Goal: Task Accomplishment & Management: Use online tool/utility

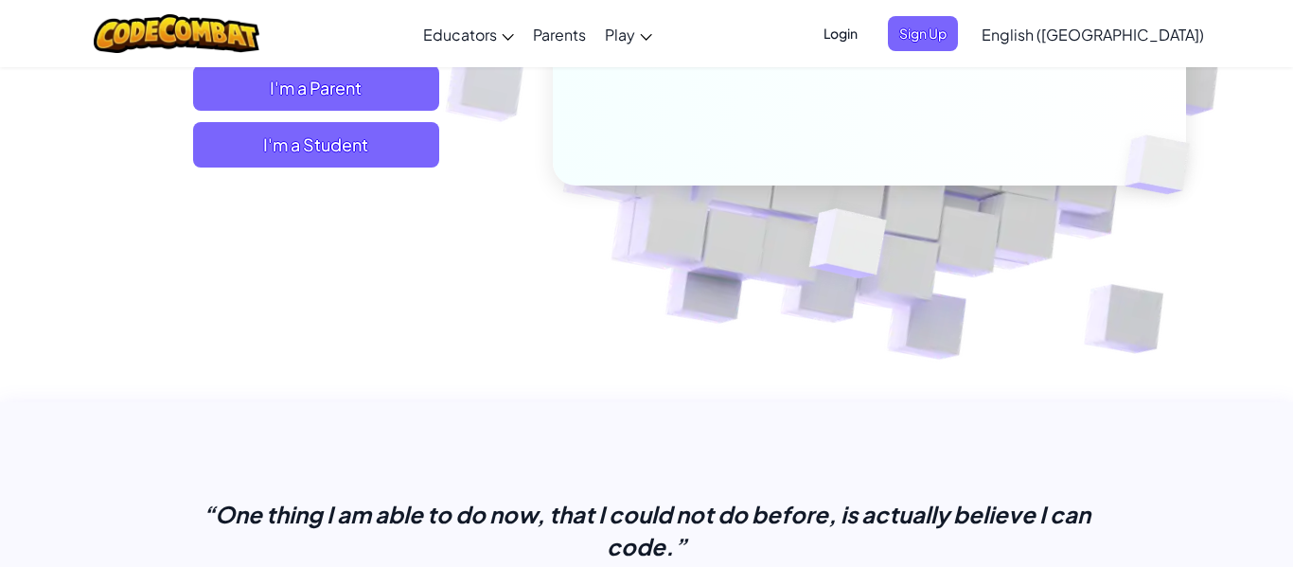
scroll to position [434, 0]
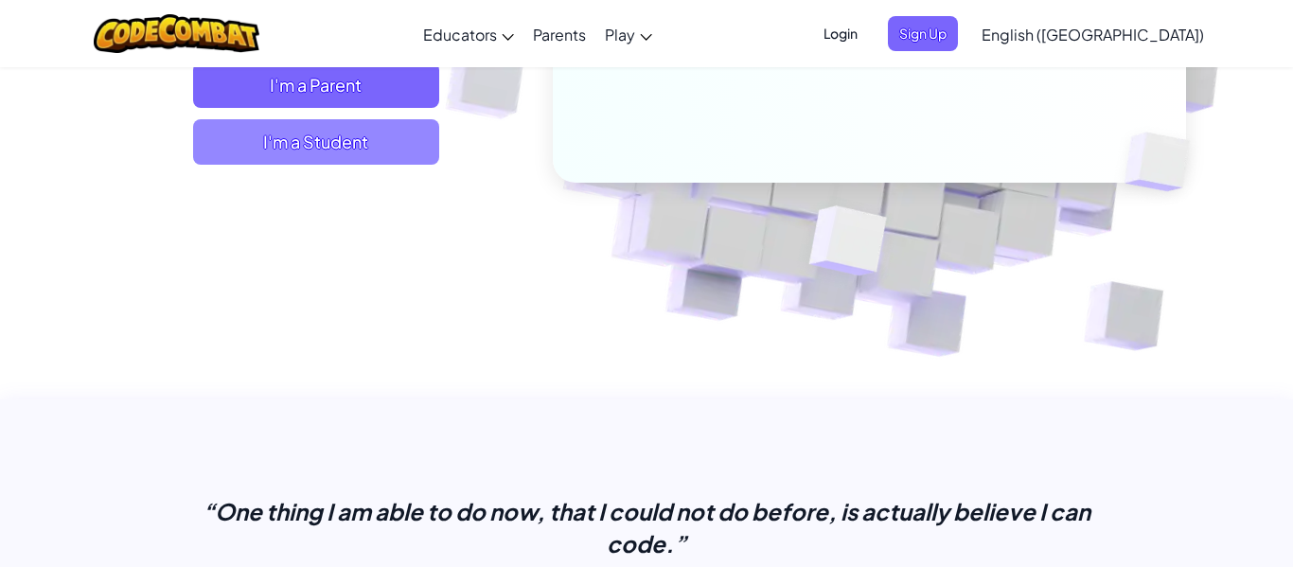
click at [292, 147] on span "I'm a Student" at bounding box center [316, 141] width 246 height 45
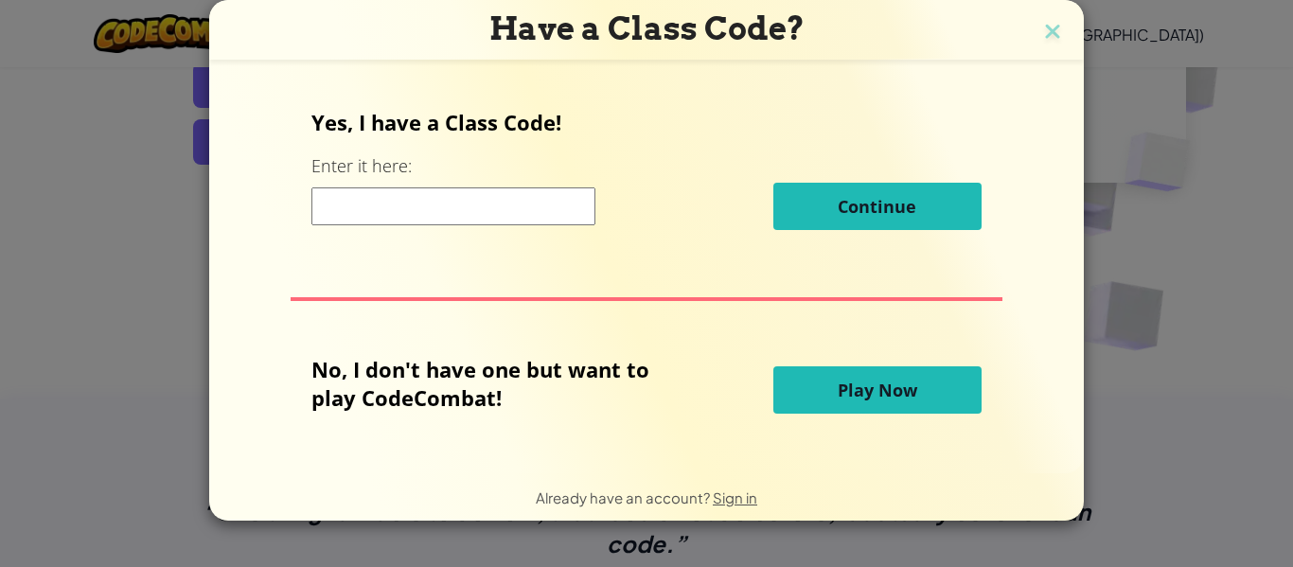
click at [826, 390] on button "Play Now" at bounding box center [877, 389] width 208 height 47
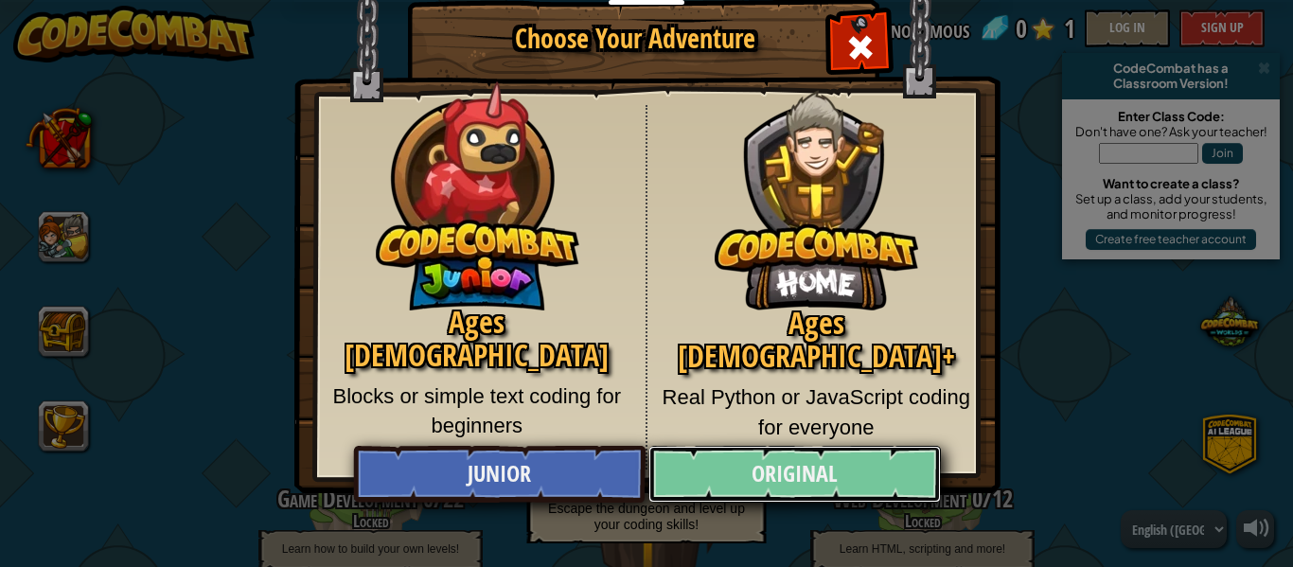
click at [826, 472] on link "Original" at bounding box center [794, 474] width 292 height 57
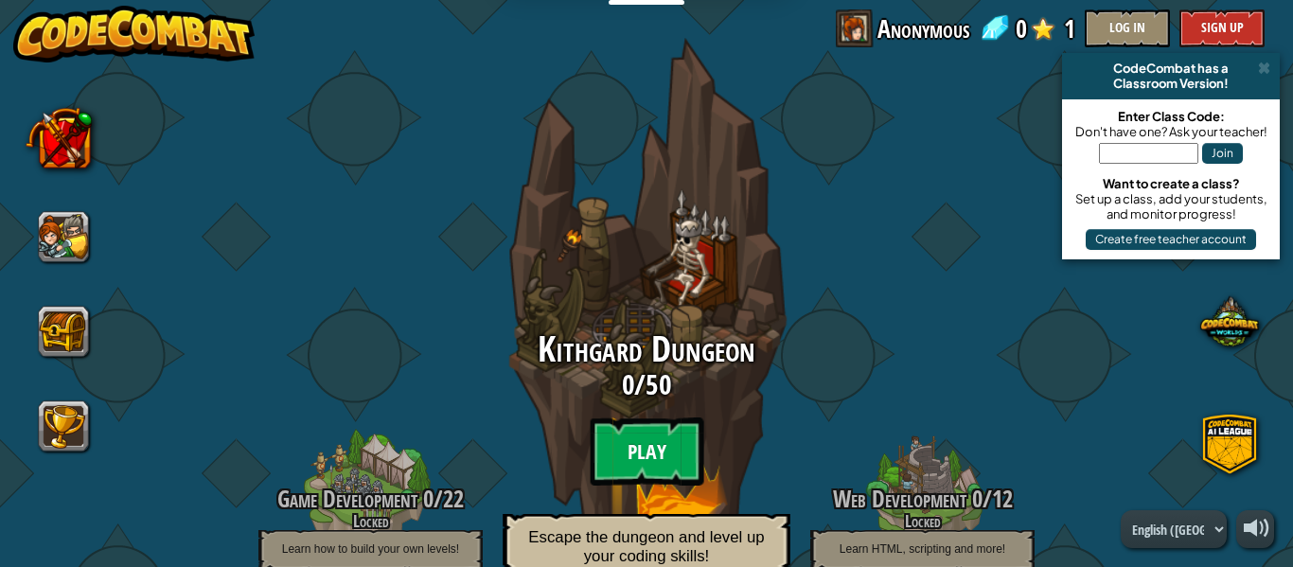
click at [618, 452] on btn "Play" at bounding box center [647, 451] width 114 height 68
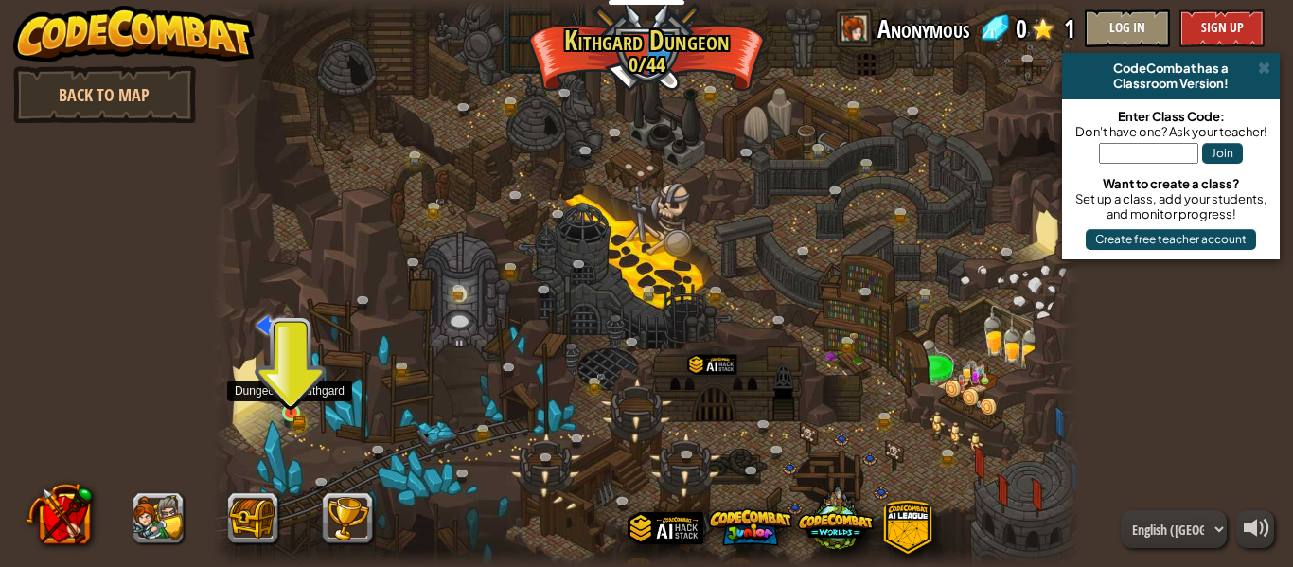
click at [294, 413] on img at bounding box center [291, 393] width 20 height 44
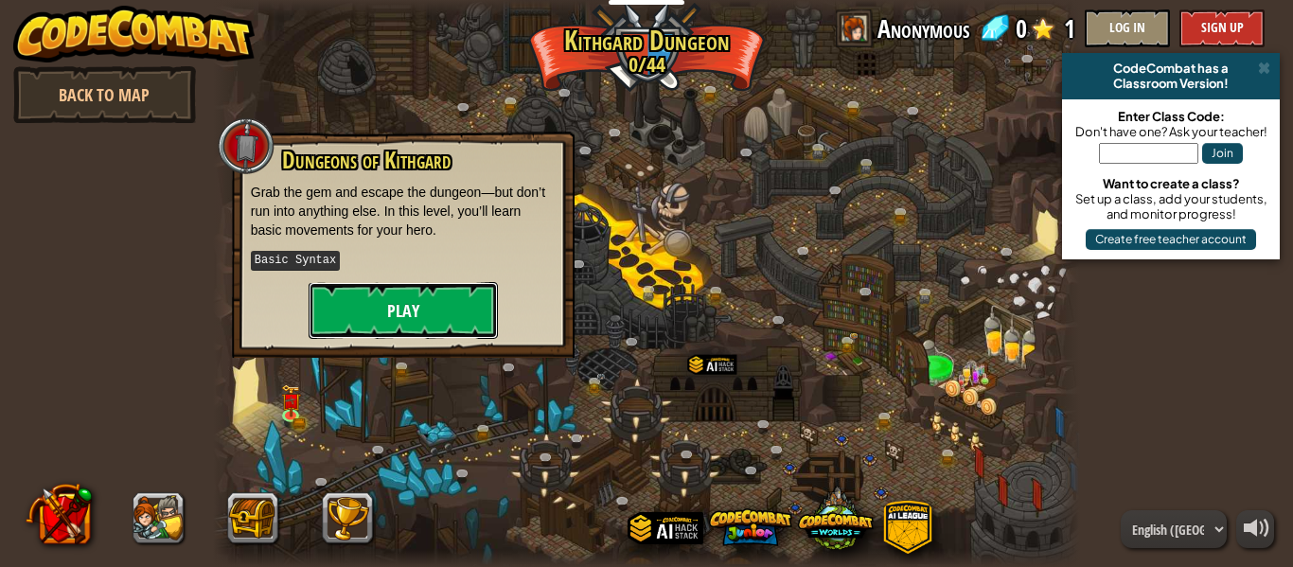
click at [451, 298] on button "Play" at bounding box center [403, 310] width 189 height 57
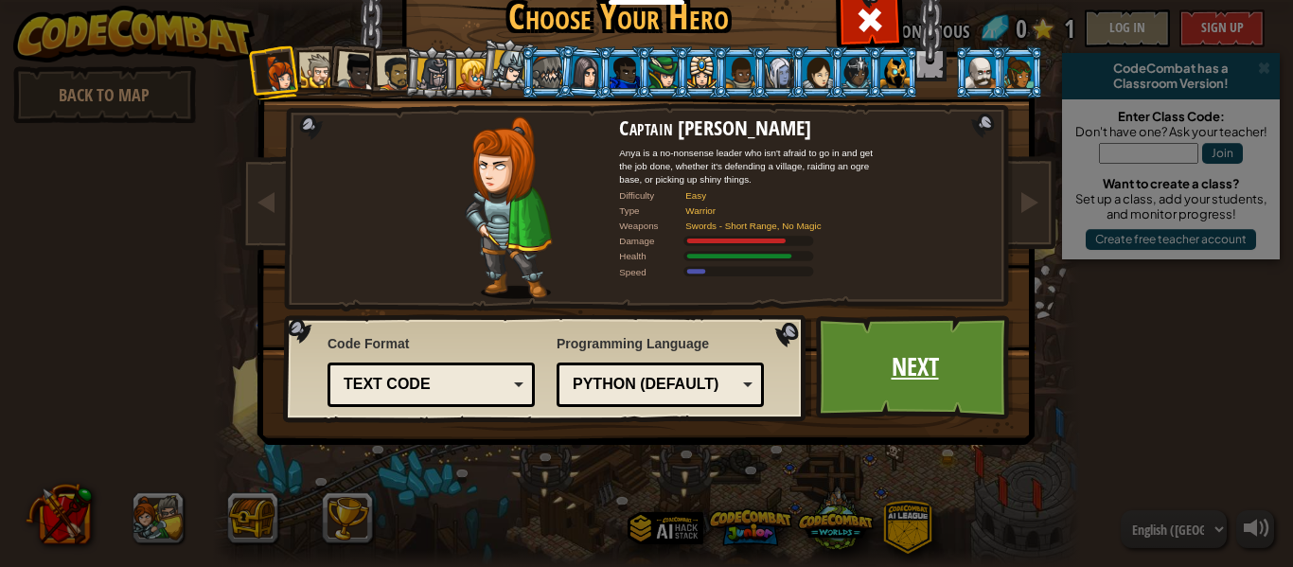
click at [956, 357] on link "Next" at bounding box center [915, 367] width 198 height 104
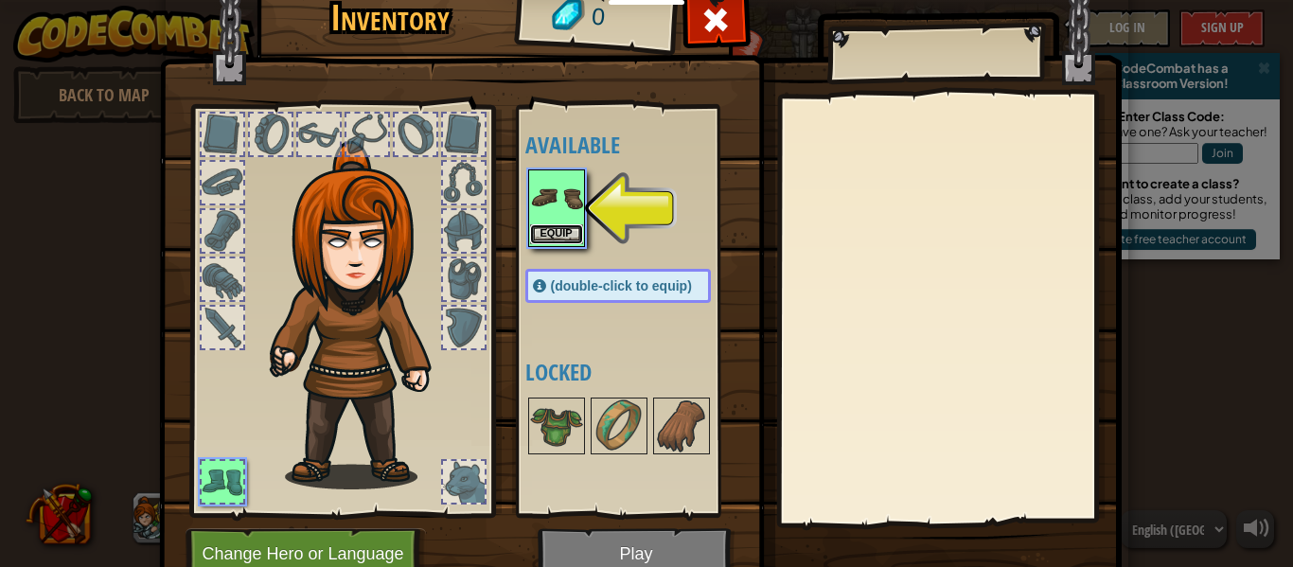
click at [545, 225] on button "Equip" at bounding box center [556, 234] width 53 height 20
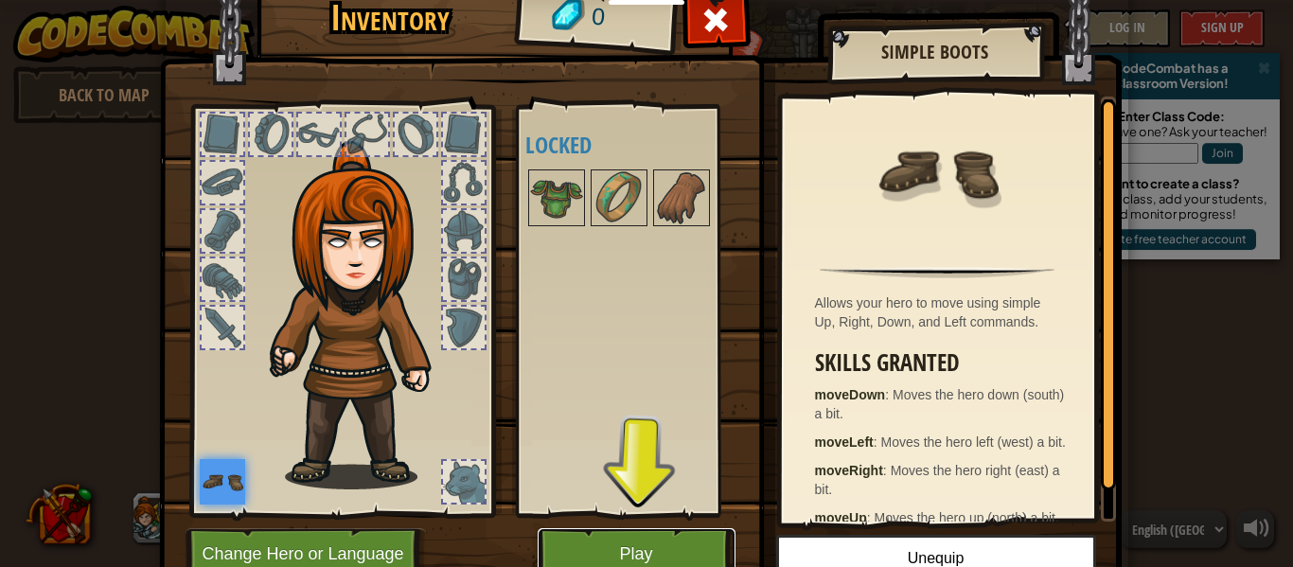
click at [644, 550] on button "Play" at bounding box center [637, 554] width 198 height 52
